Goal: Task Accomplishment & Management: Complete application form

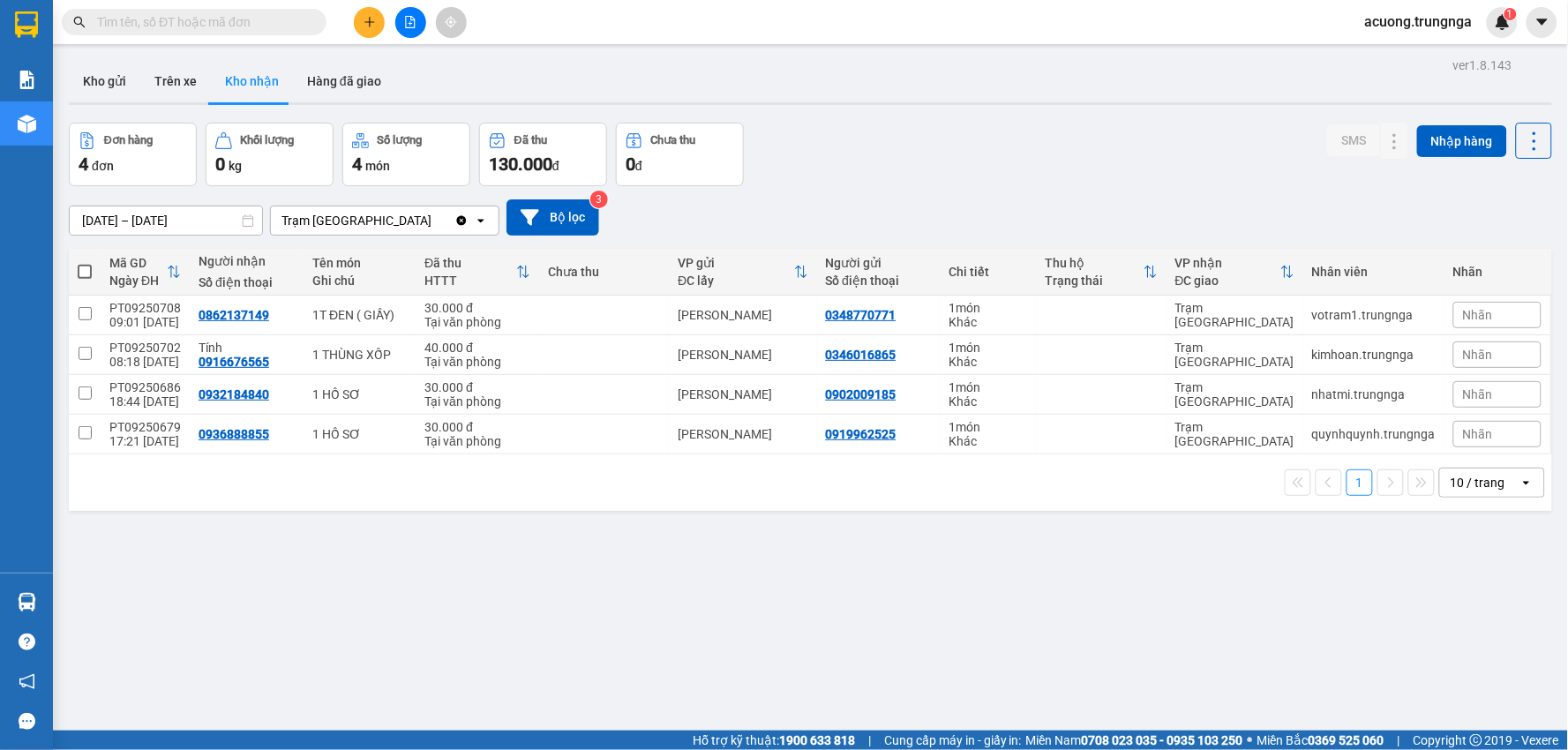
click at [369, 18] on icon "plus" at bounding box center [369, 22] width 1 height 9
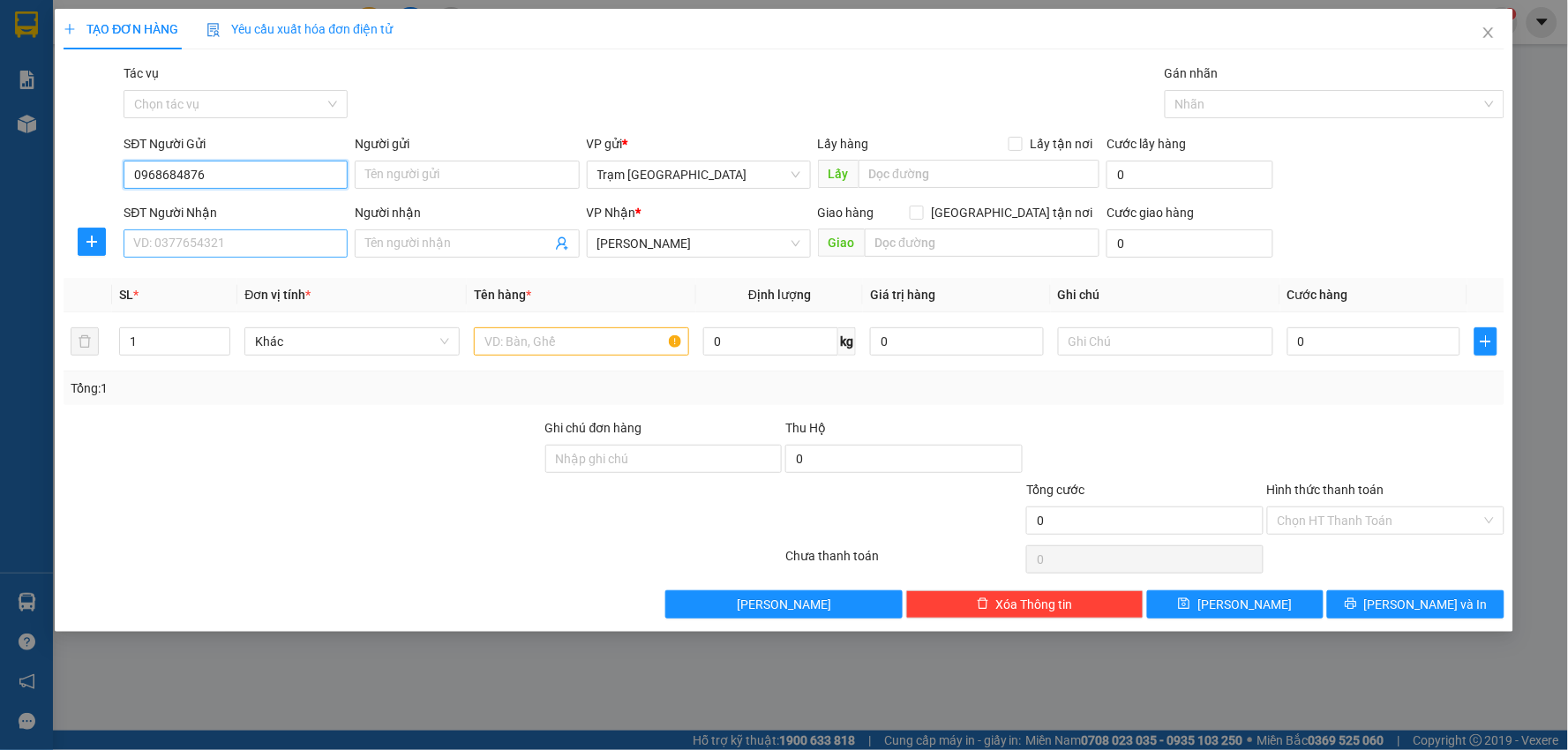
type input "0968684876"
click at [243, 251] on input "SĐT Người Nhận" at bounding box center [235, 244] width 224 height 28
drag, startPoint x: 239, startPoint y: 177, endPoint x: 114, endPoint y: 179, distance: 125.0
click at [114, 179] on div "SĐT Người Gửi 0968684876 0968684876 Người gửi Tên người gửi VP gửi * Trạm Sài G…" at bounding box center [784, 164] width 1444 height 61
paste input "0968684876"
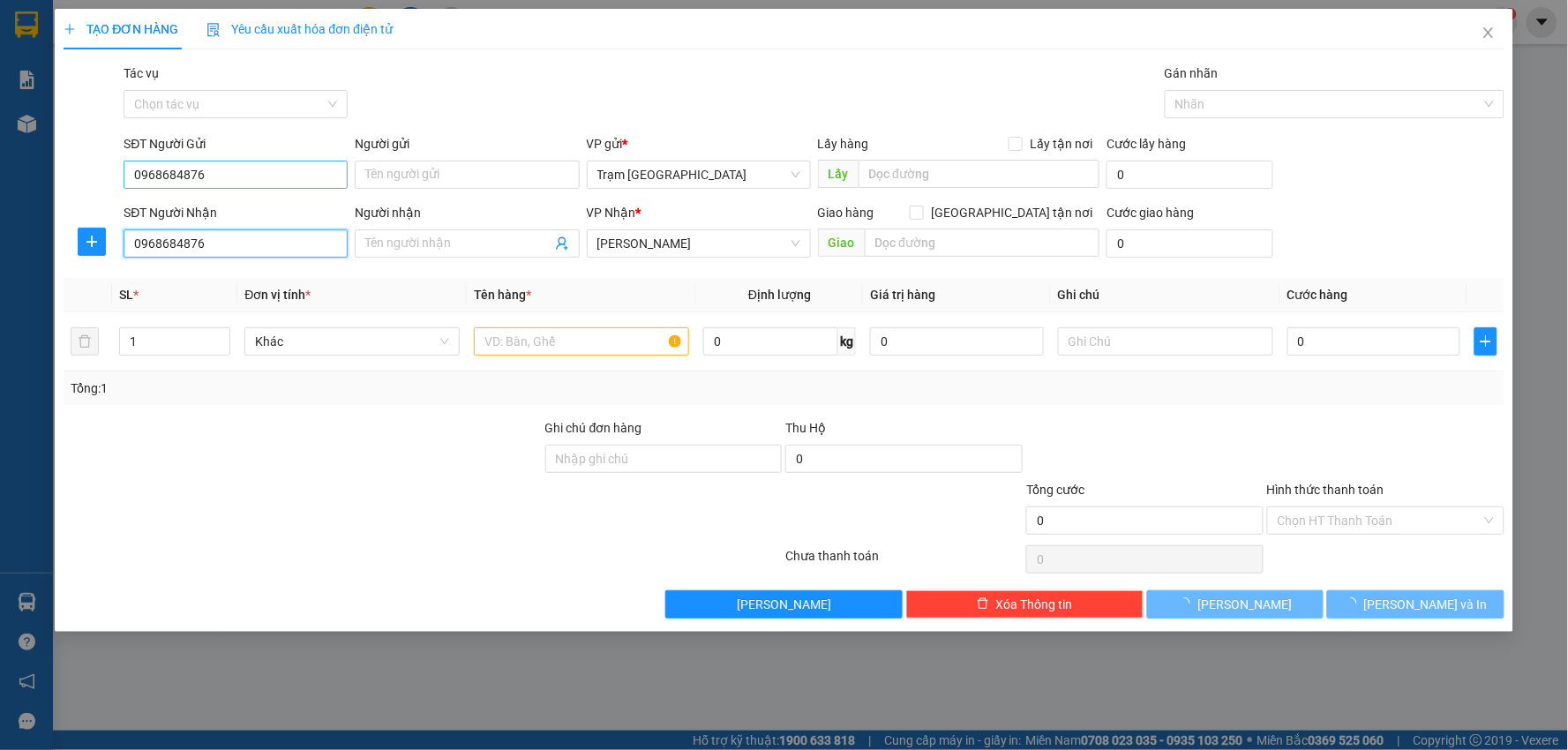
type input "0968684876"
drag, startPoint x: 238, startPoint y: 180, endPoint x: 50, endPoint y: 179, distance: 188.0
click at [50, 179] on div "TẠO ĐƠN HÀNG Yêu cầu xuất hóa đơn điện tử Transit Pickup Surcharge Ids Transit …" at bounding box center [784, 375] width 1568 height 750
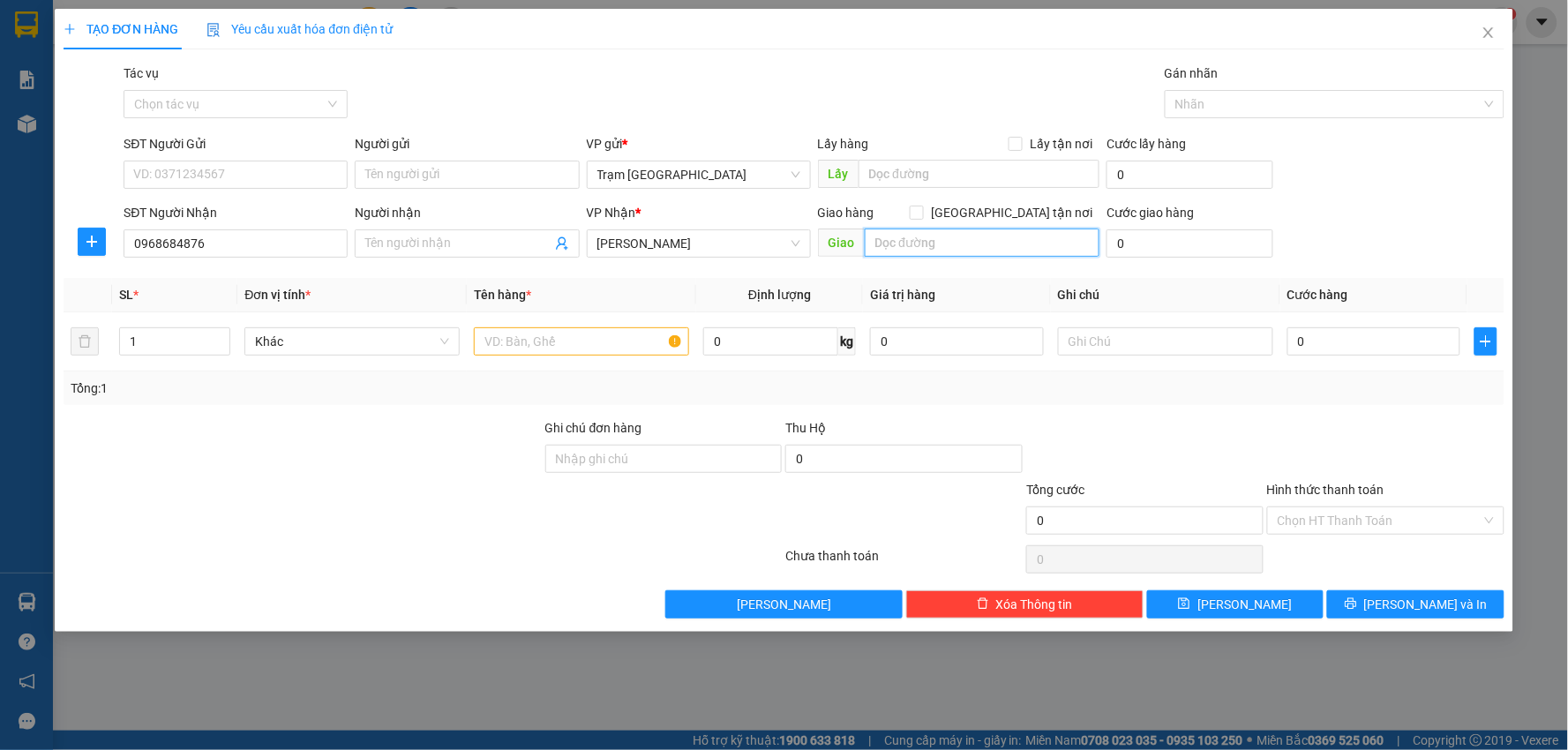
click at [963, 243] on input "text" at bounding box center [982, 243] width 235 height 28
type input "KM 12"
click at [177, 348] on input "1" at bounding box center [175, 341] width 110 height 26
click at [578, 344] on input "text" at bounding box center [581, 341] width 215 height 28
type input "BAO"
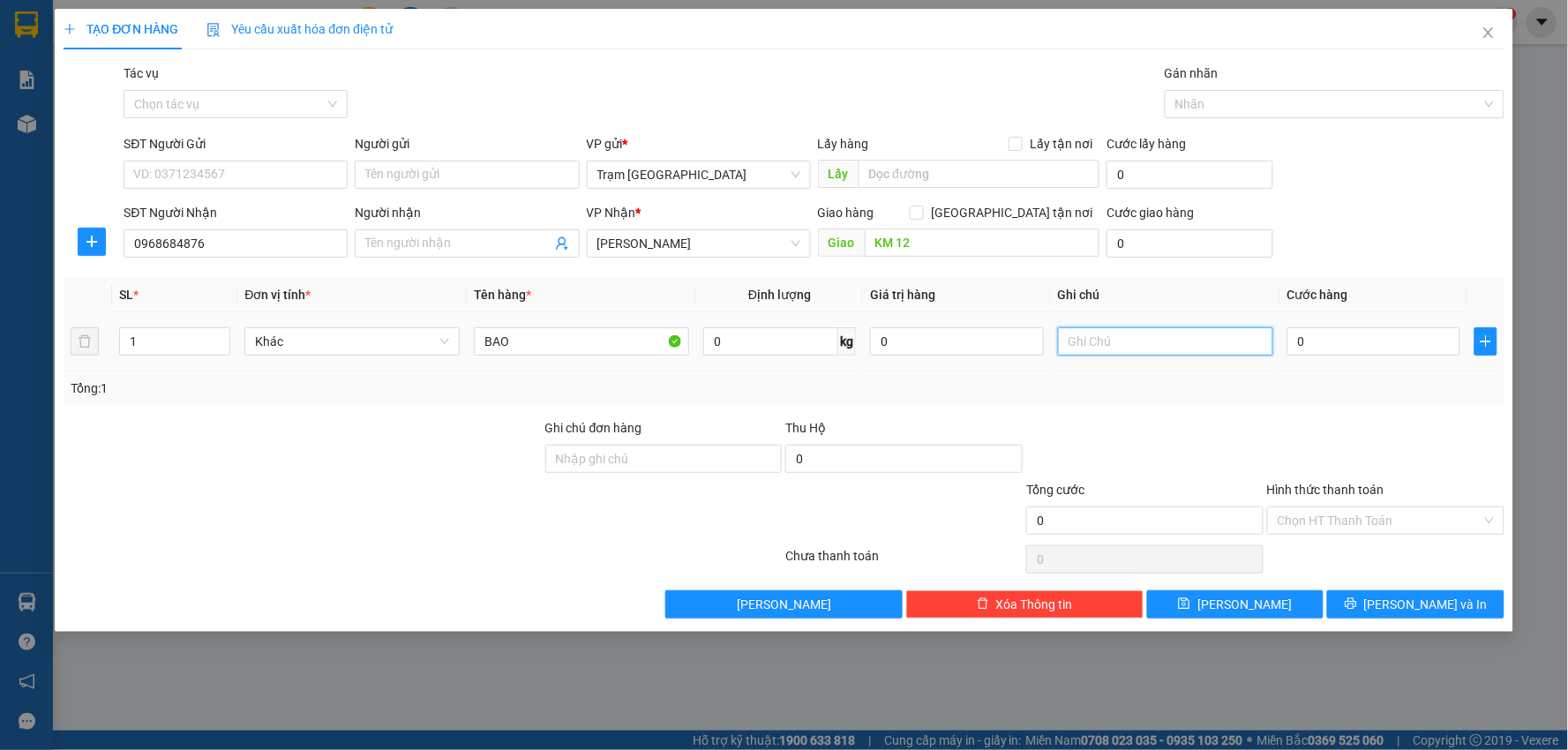
click at [1127, 339] on input "text" at bounding box center [1166, 341] width 215 height 28
click at [1352, 348] on input "0" at bounding box center [1374, 341] width 174 height 28
type input "001"
type input "1"
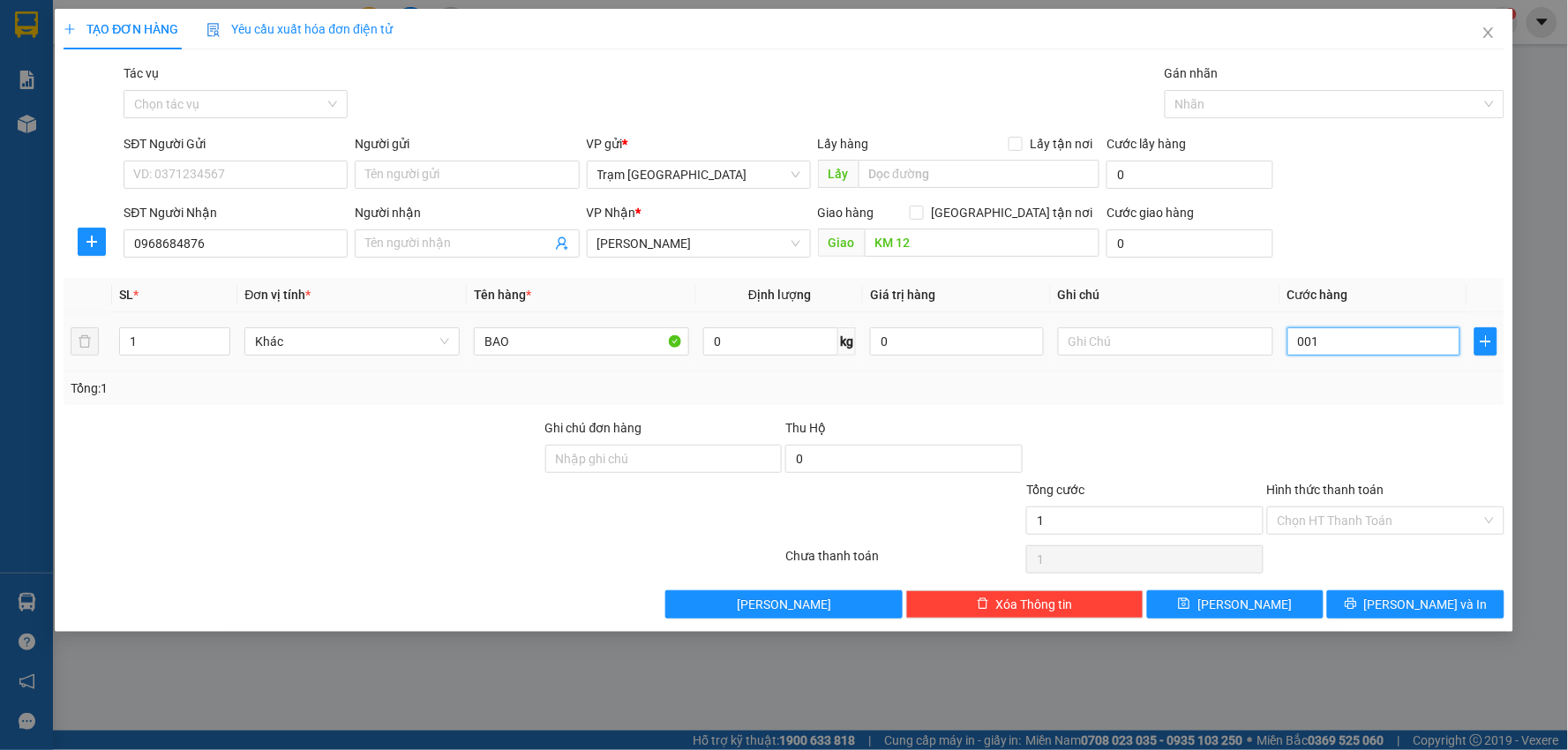
type input "00"
type input "0"
type input "001"
type input "1"
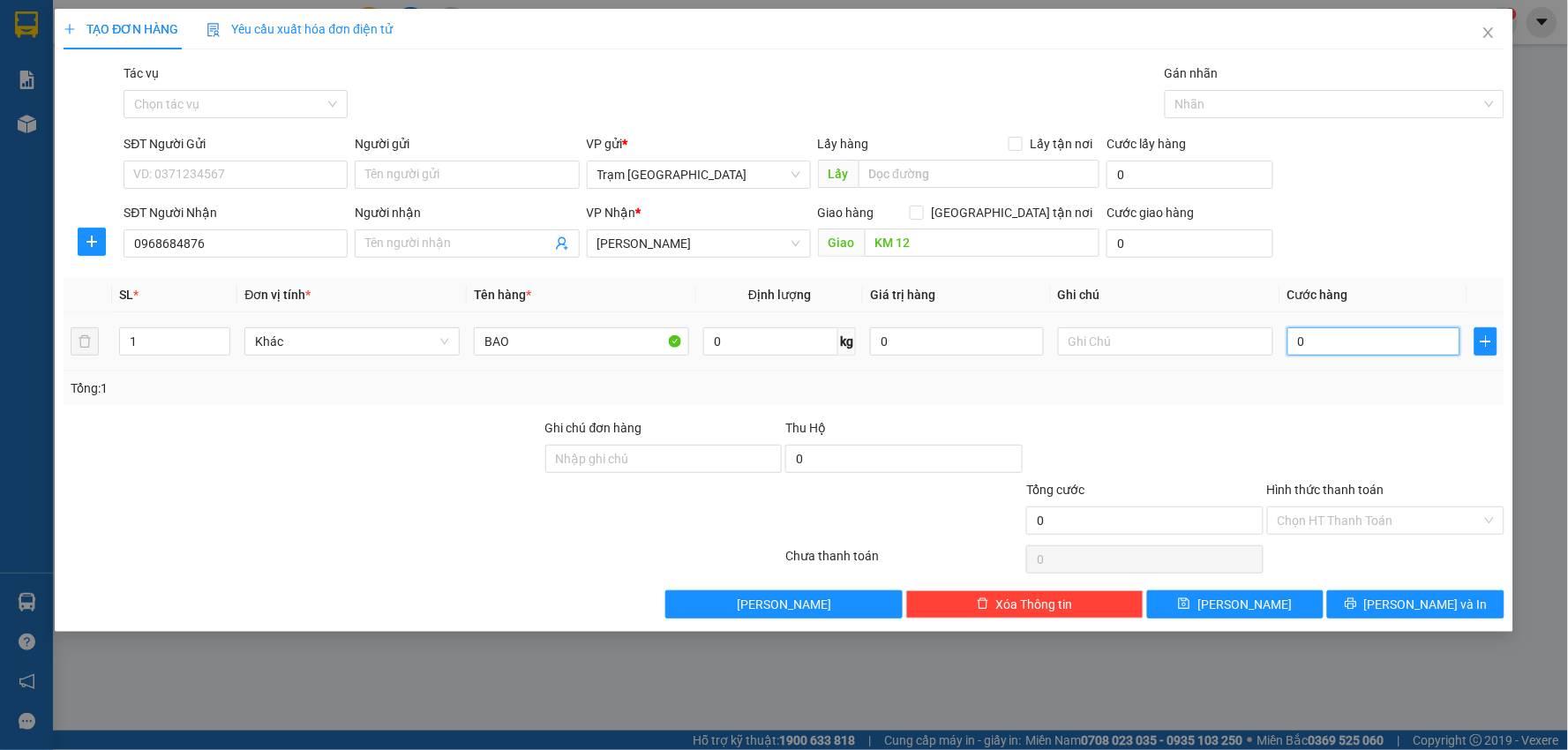
type input "1"
type input "0.019"
type input "19"
type input "00.199"
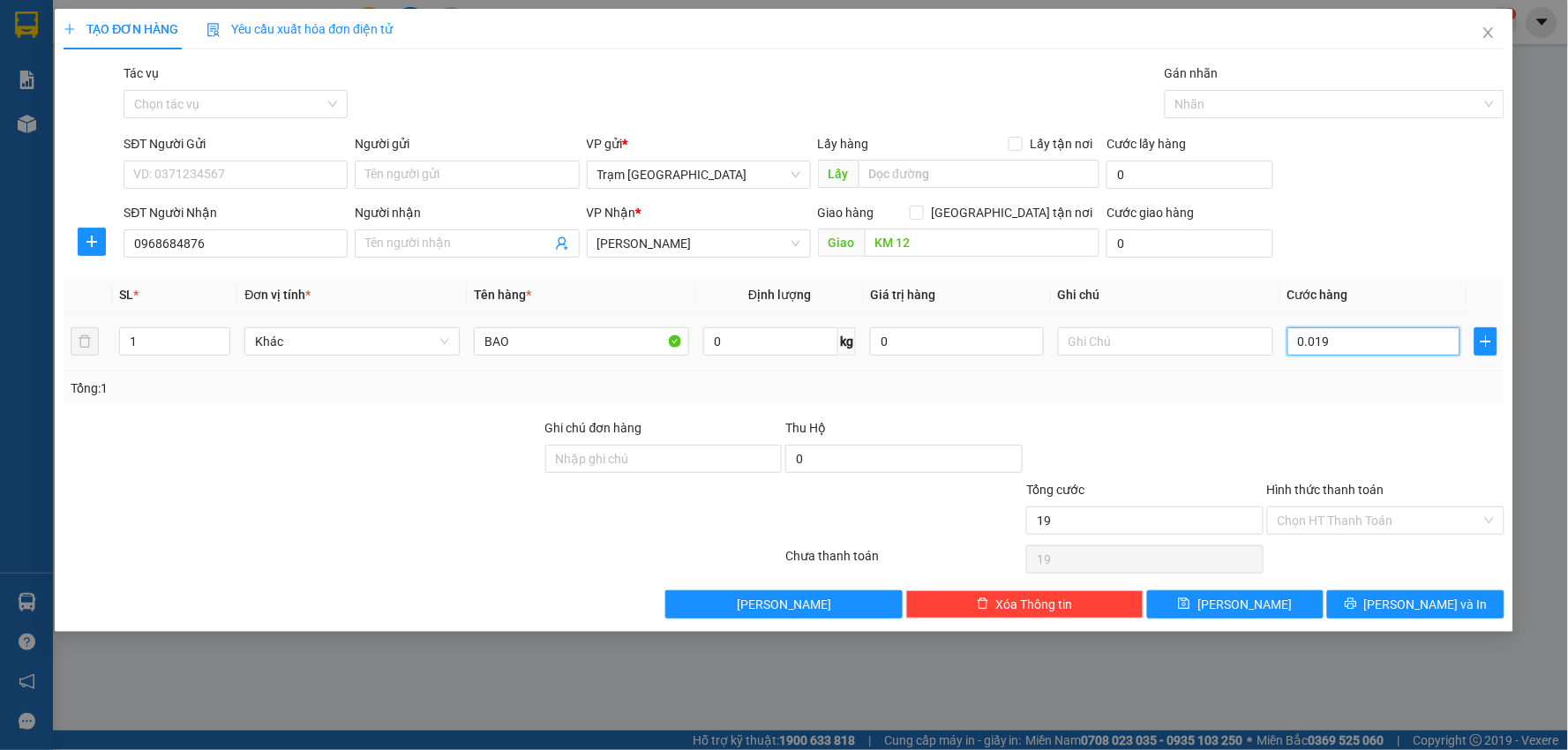
type input "199"
type input "00.019"
type input "19"
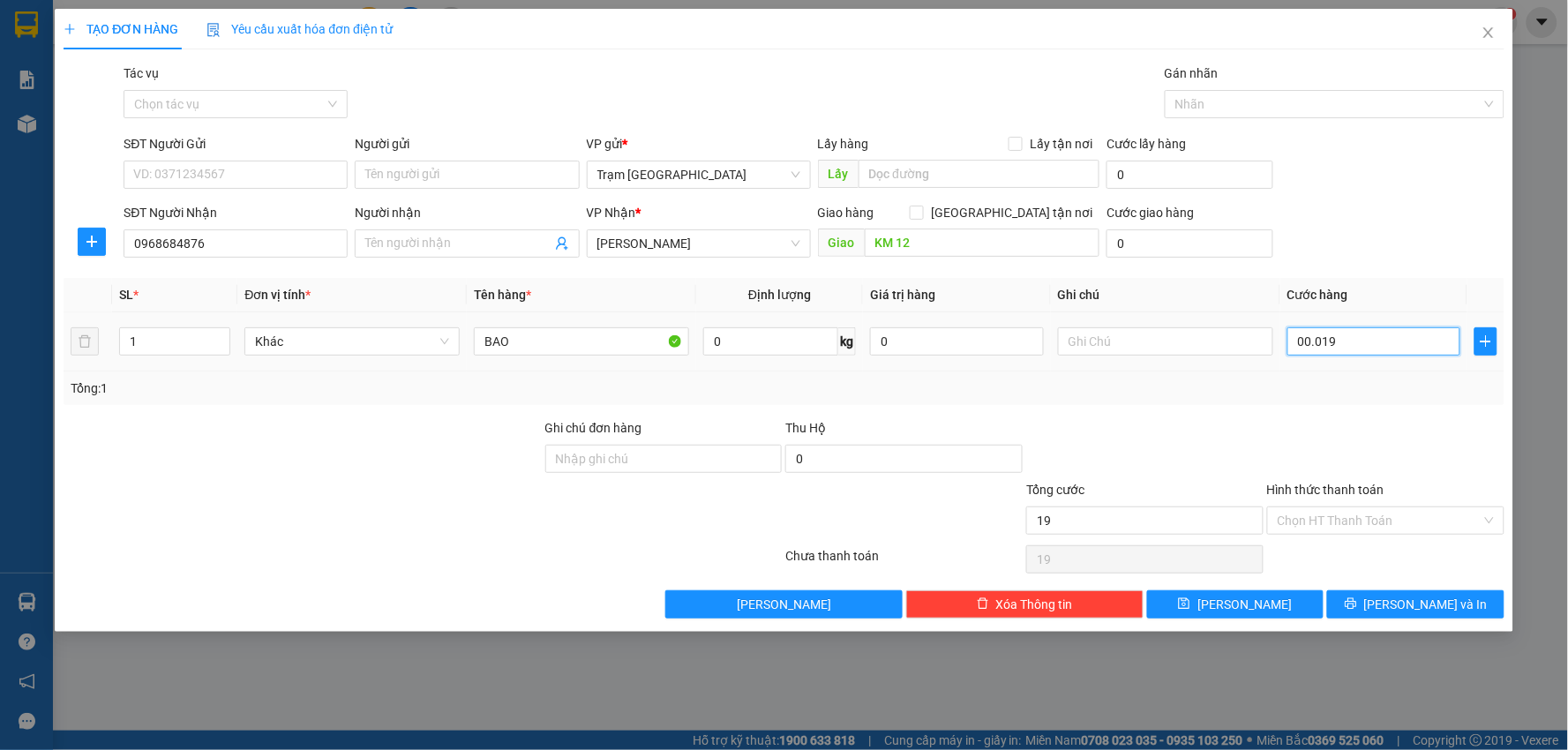
type input "0.001"
type input "1"
type input "000"
type input "0"
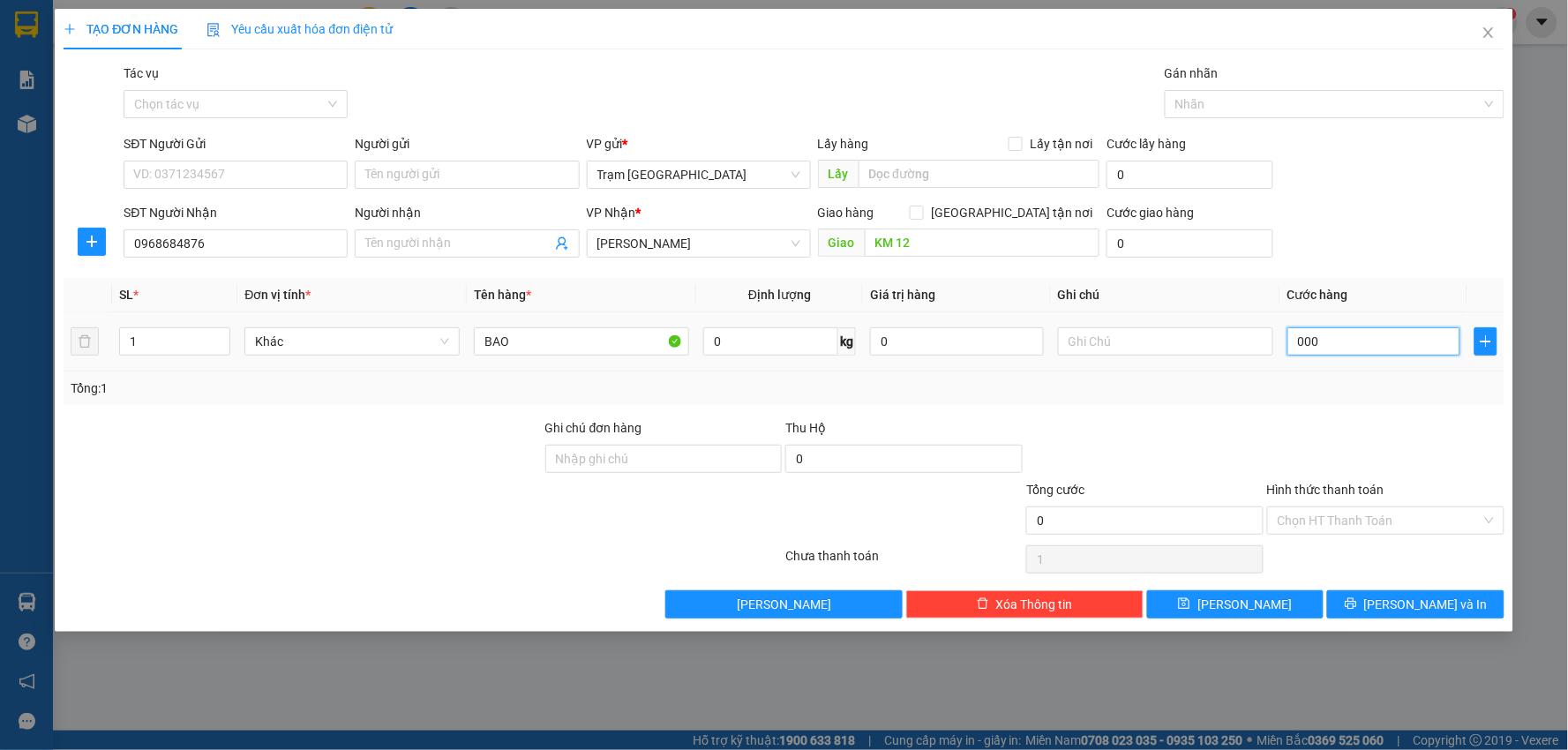
type input "0"
type input "001"
type input "1"
type input "0.010"
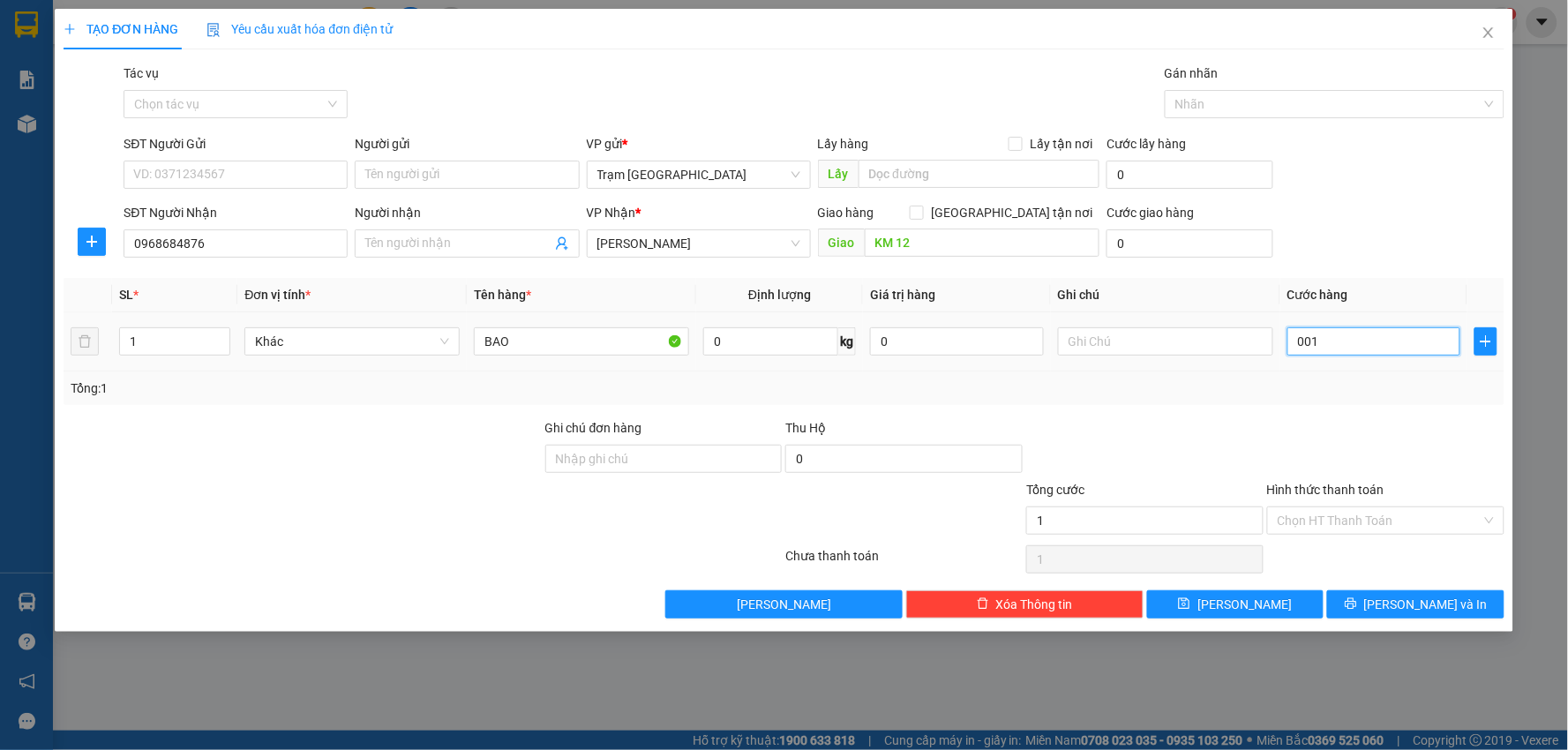
type input "10"
type input "00.100"
type input "100"
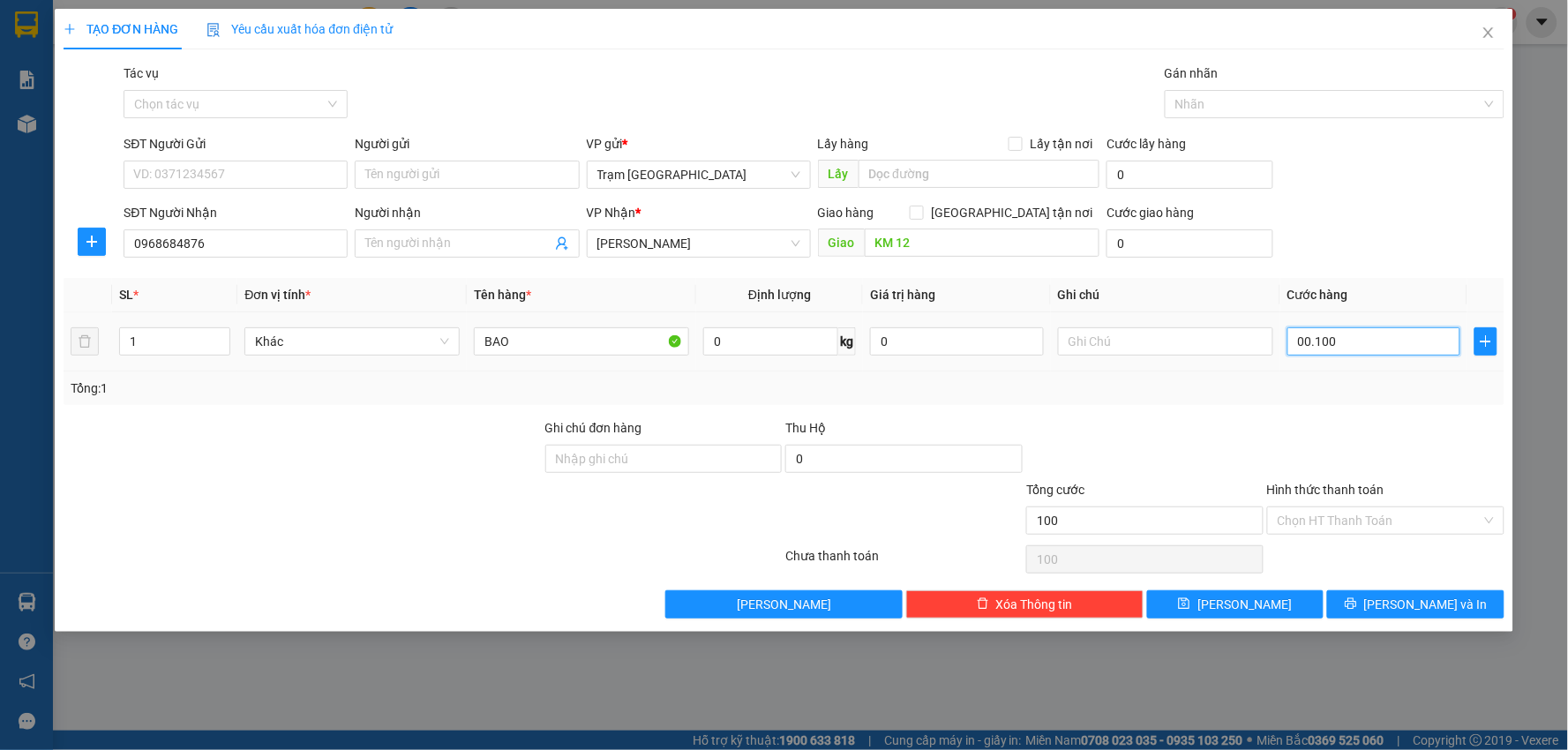
type input "0.001.000"
type input "1.000"
type input "000.010.000"
type input "10.000"
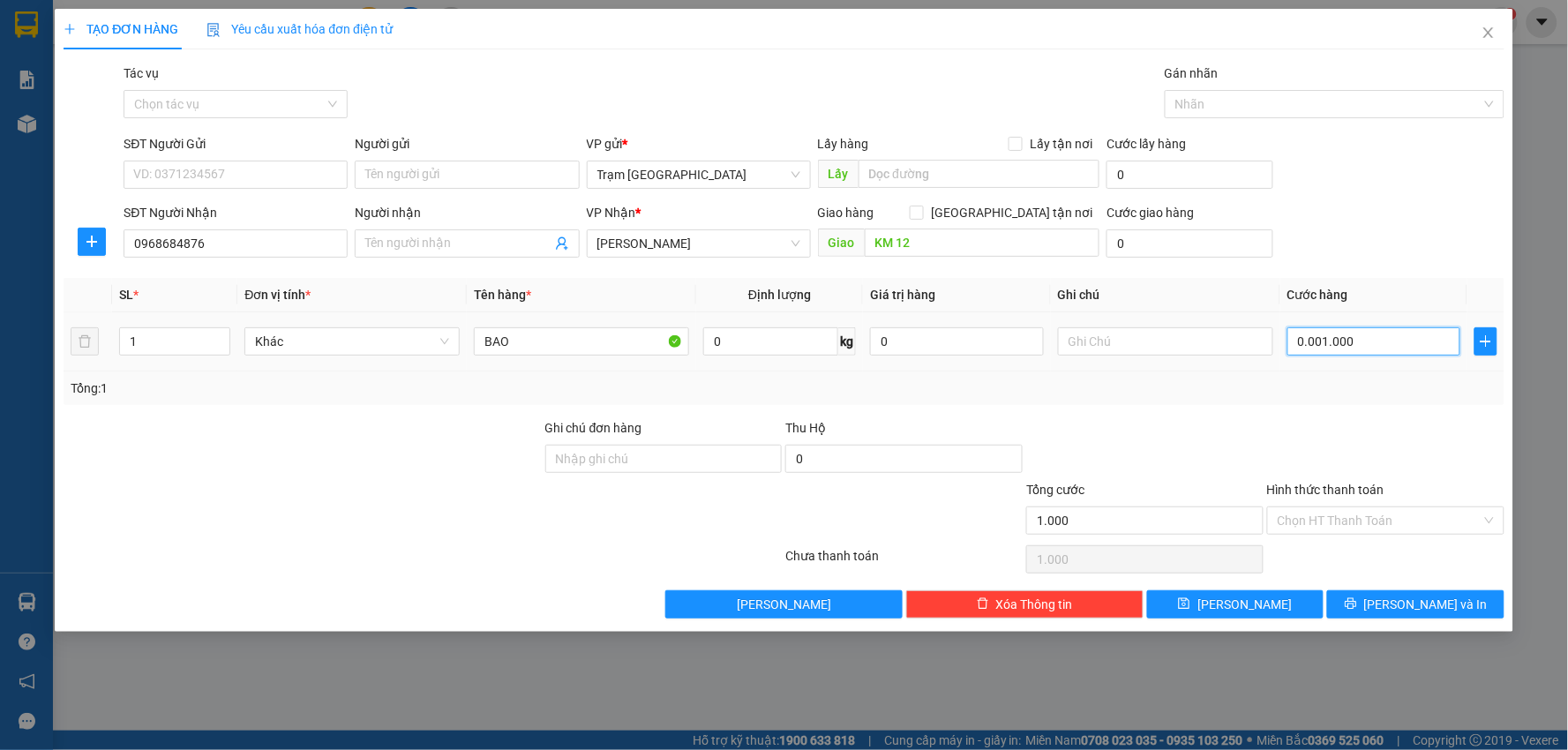
type input "10.000"
type input "00.000.100.000"
type input "100.000"
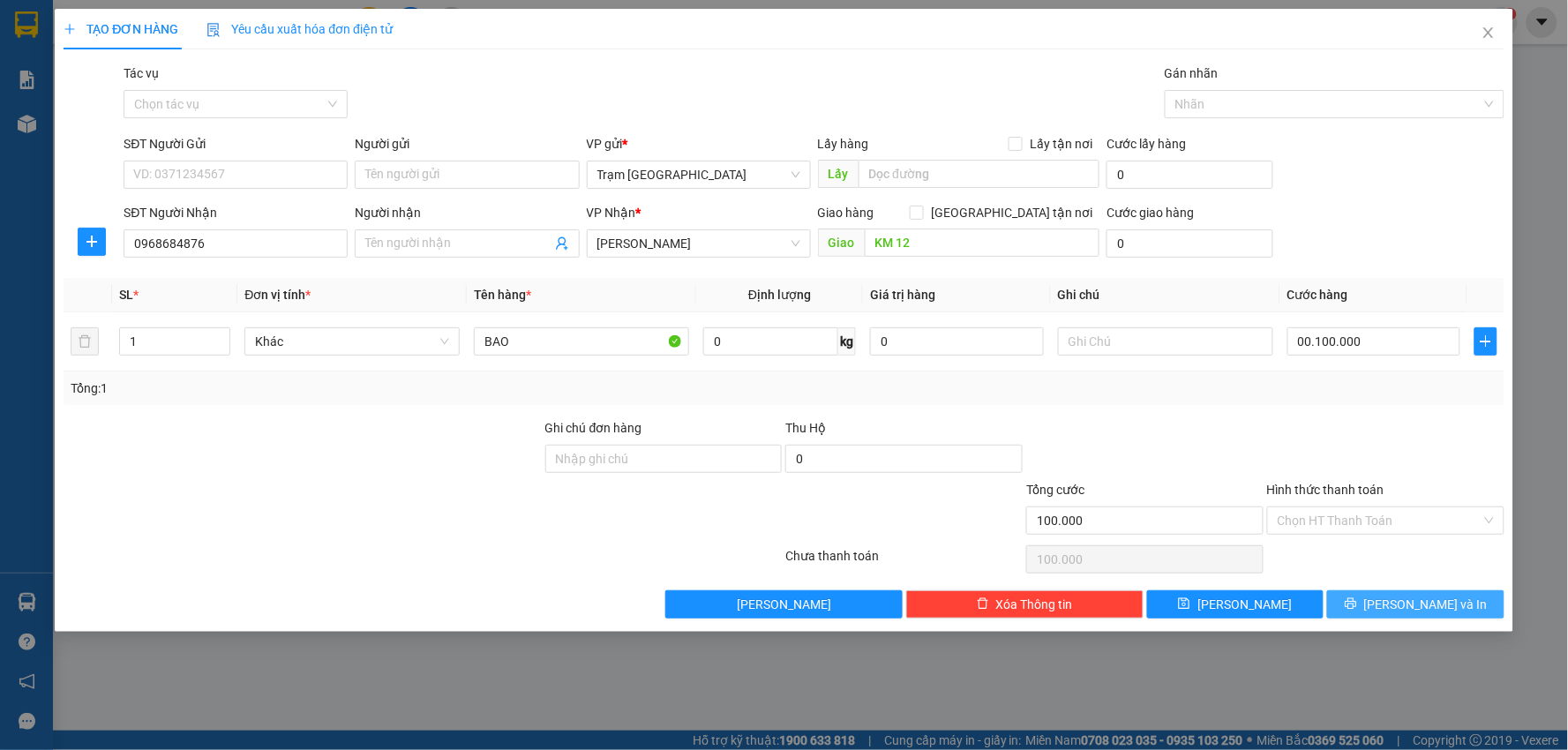
type input "100.000"
click at [1415, 598] on span "Lưu và In" at bounding box center [1426, 604] width 124 height 20
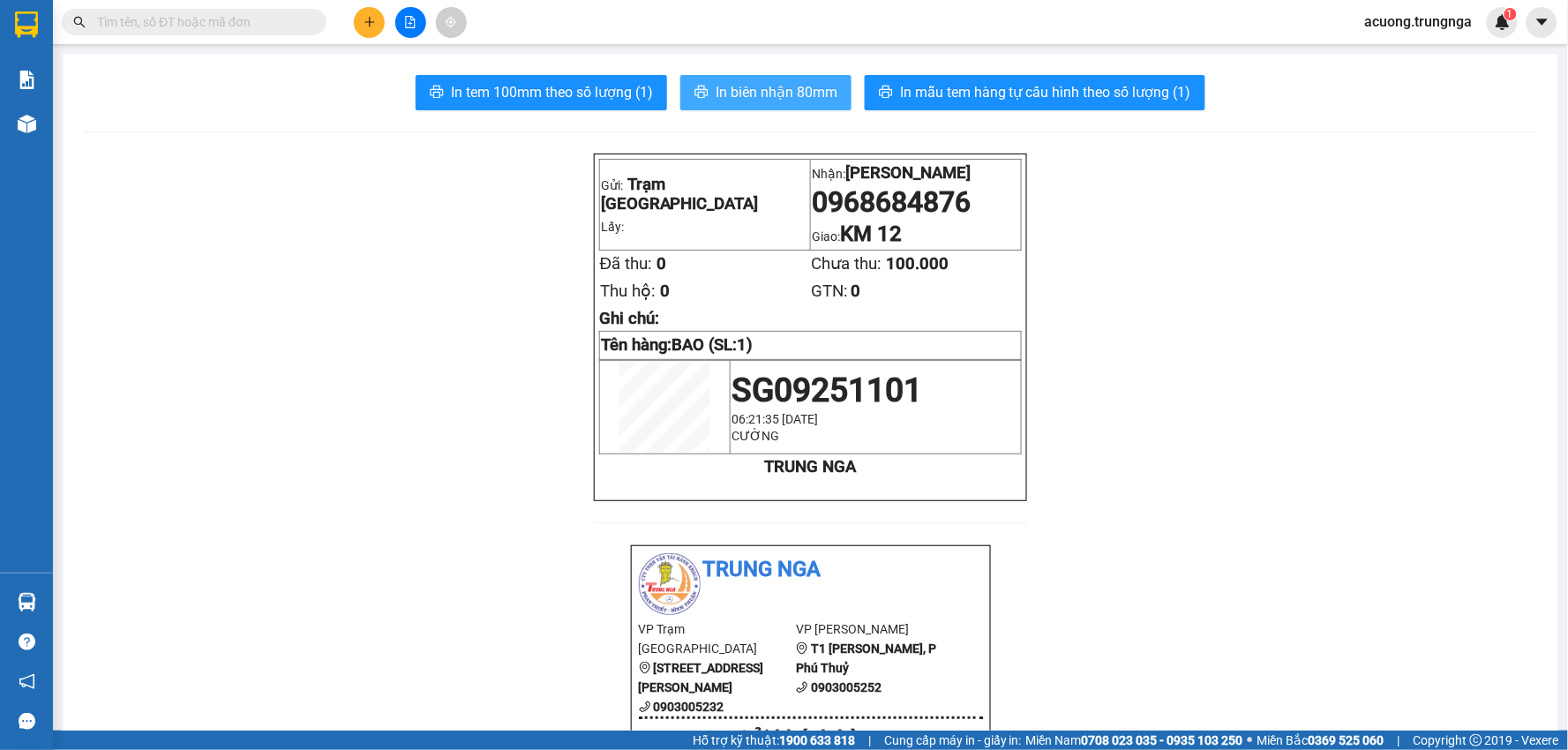
click at [753, 97] on span "In biên nhận 80mm" at bounding box center [776, 92] width 122 height 22
